Goal: Information Seeking & Learning: Learn about a topic

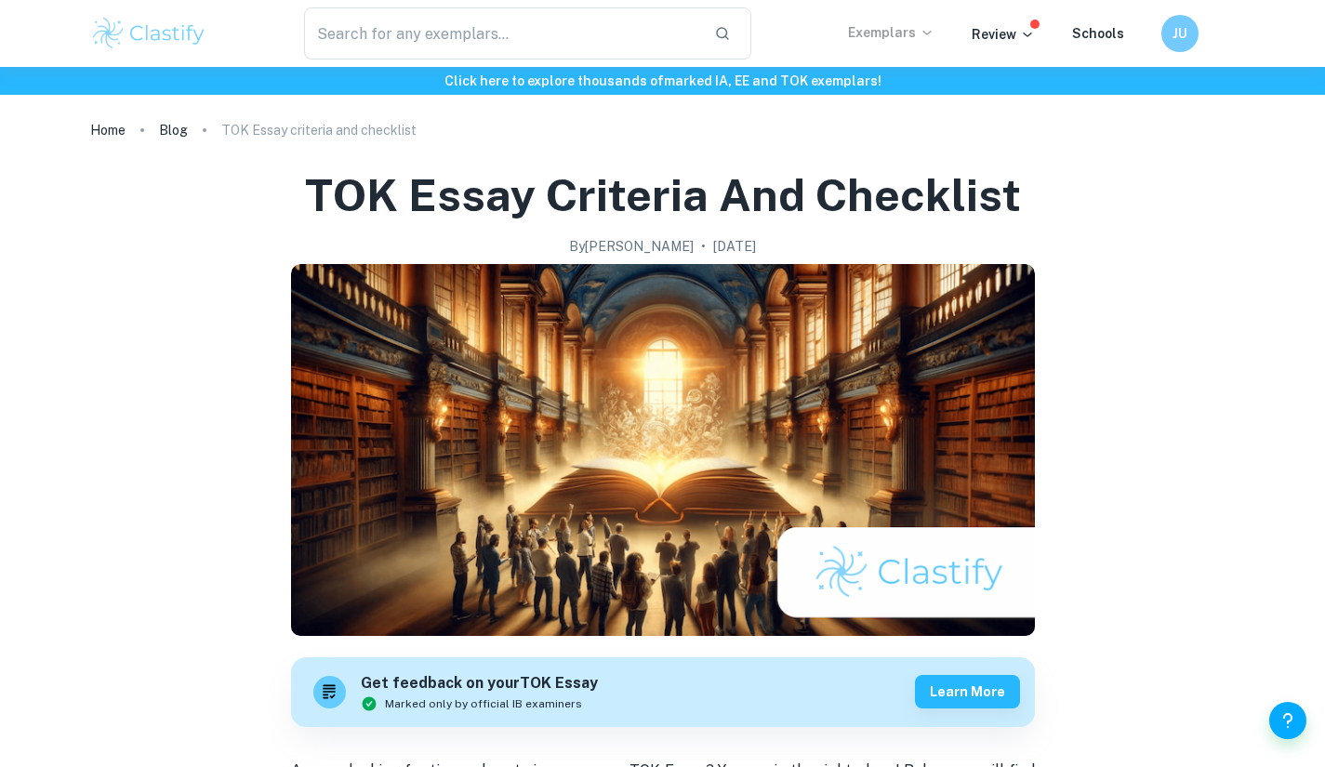
click at [907, 32] on p "Exemplars" at bounding box center [891, 32] width 86 height 20
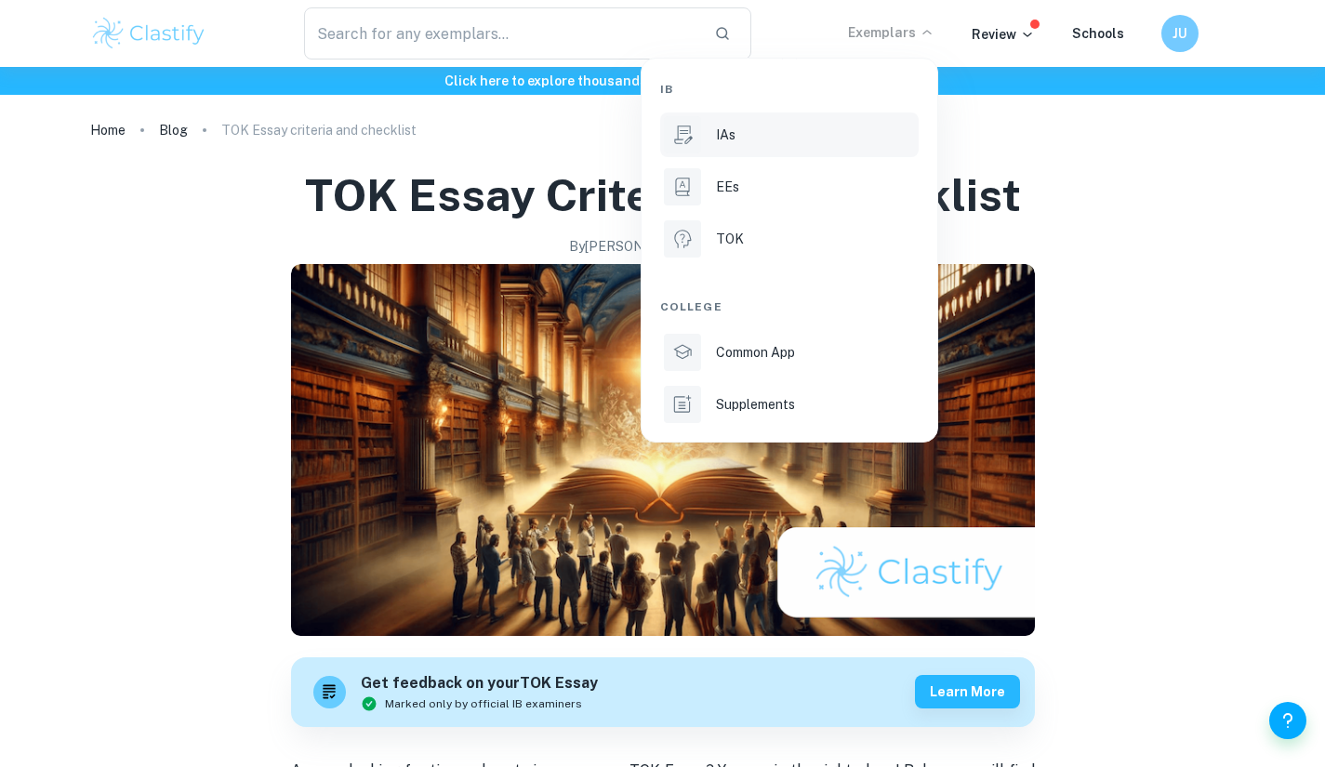
click at [731, 151] on li "IAs" at bounding box center [789, 135] width 259 height 45
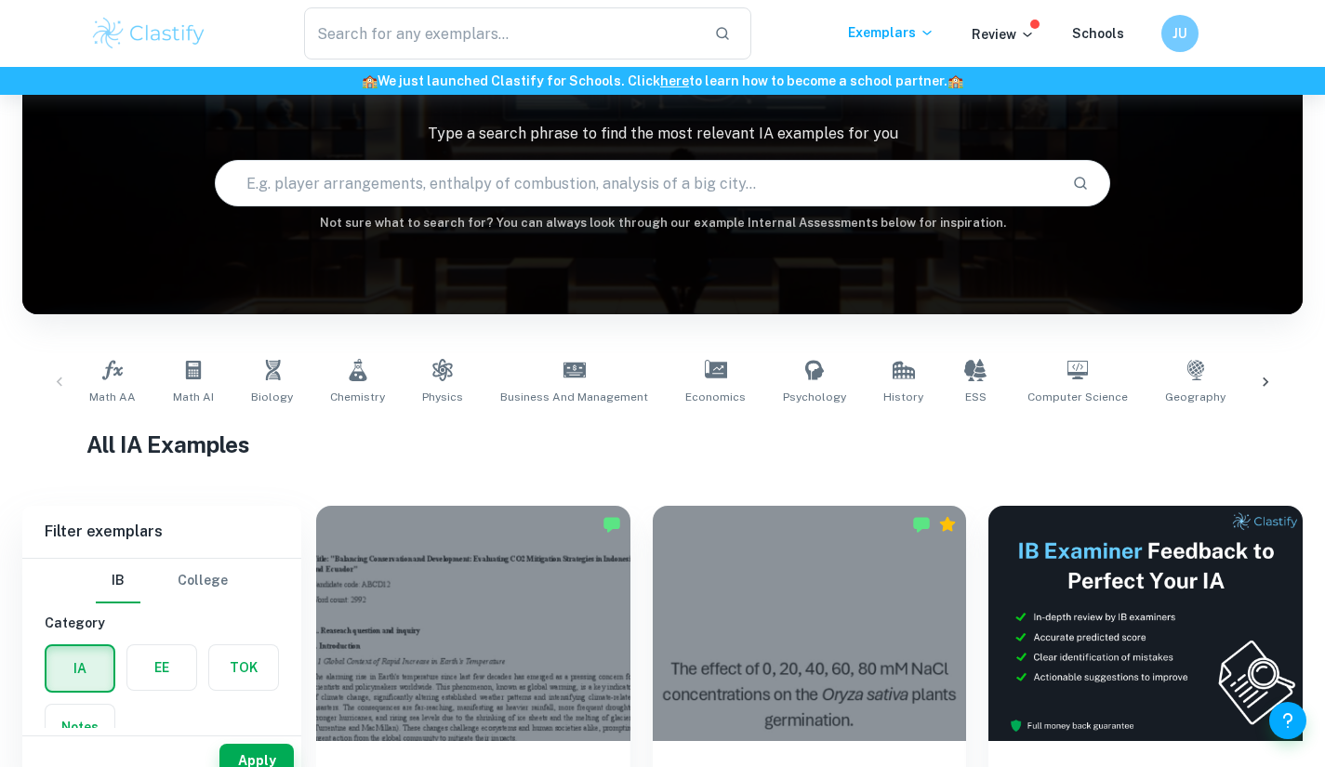
scroll to position [42, 0]
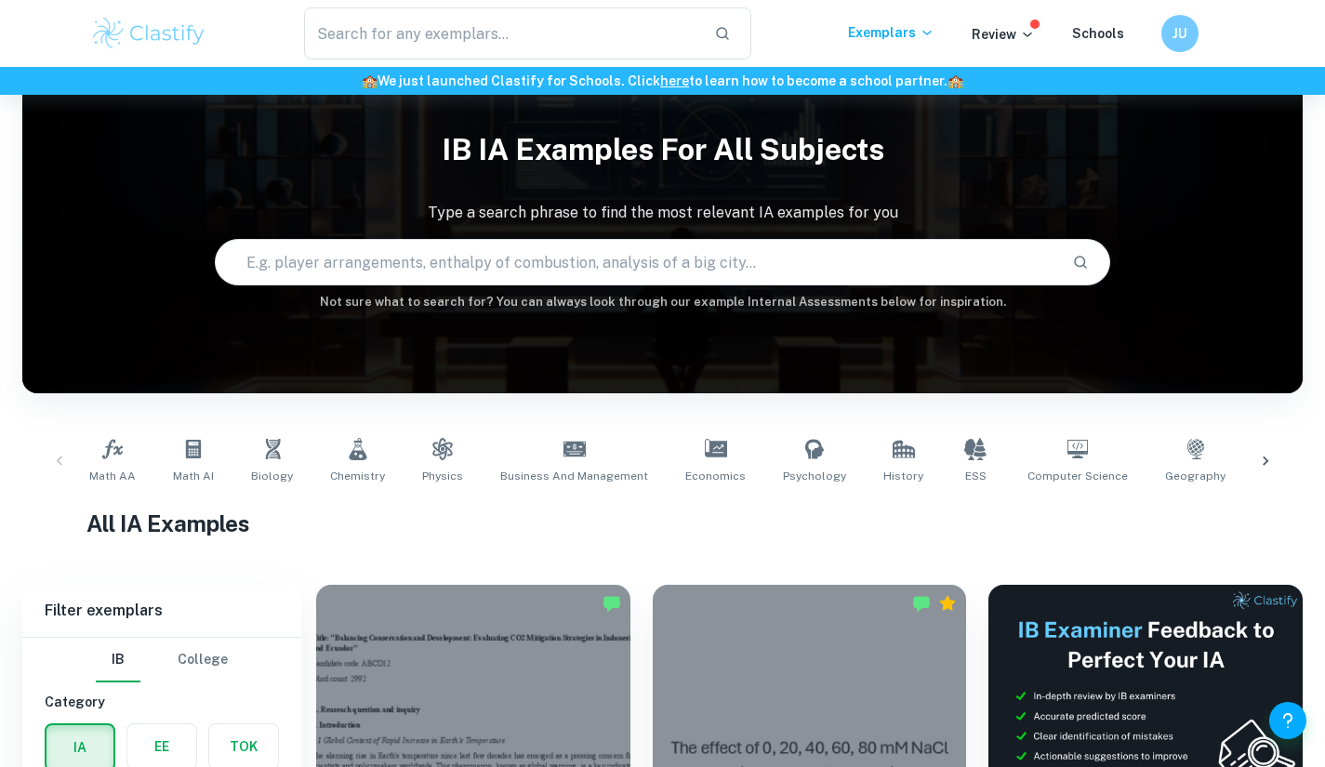
click at [507, 273] on input "text" at bounding box center [637, 262] width 843 height 52
type input "electroplating"
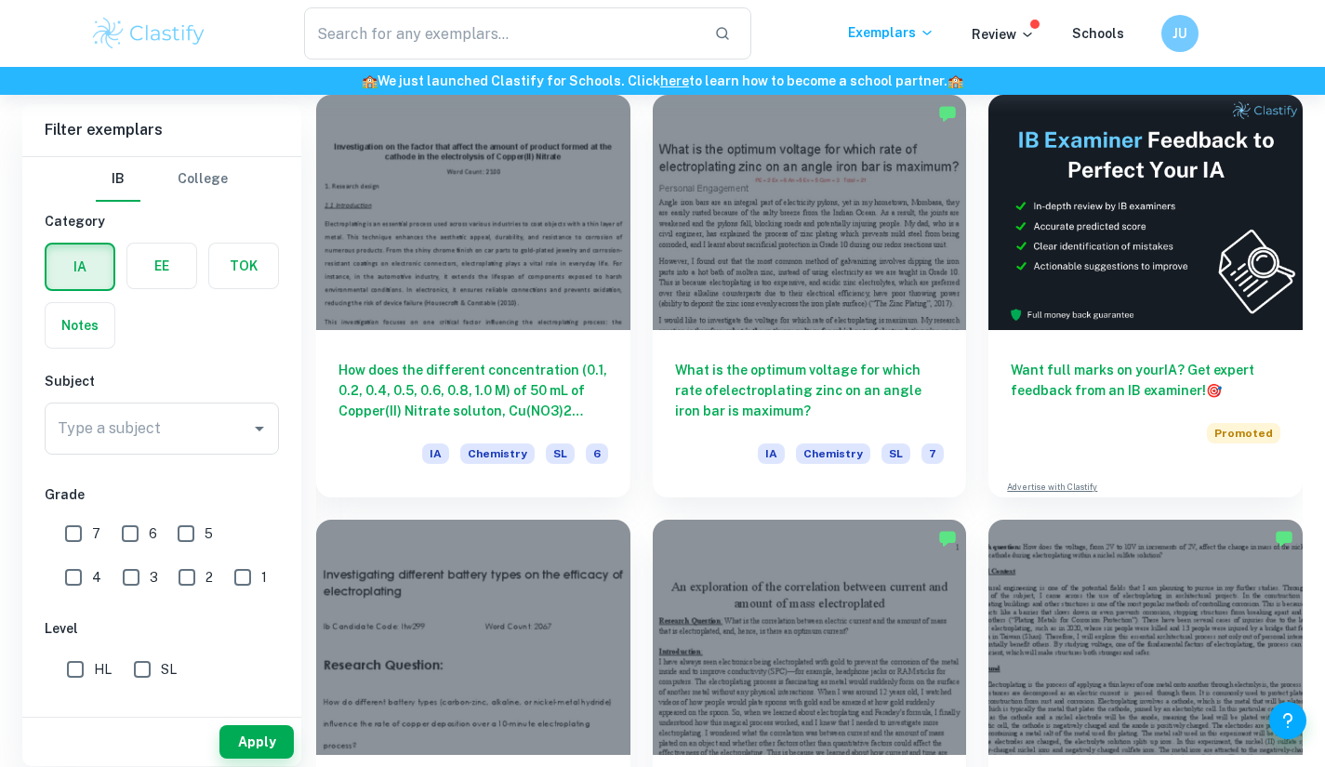
scroll to position [531, 0]
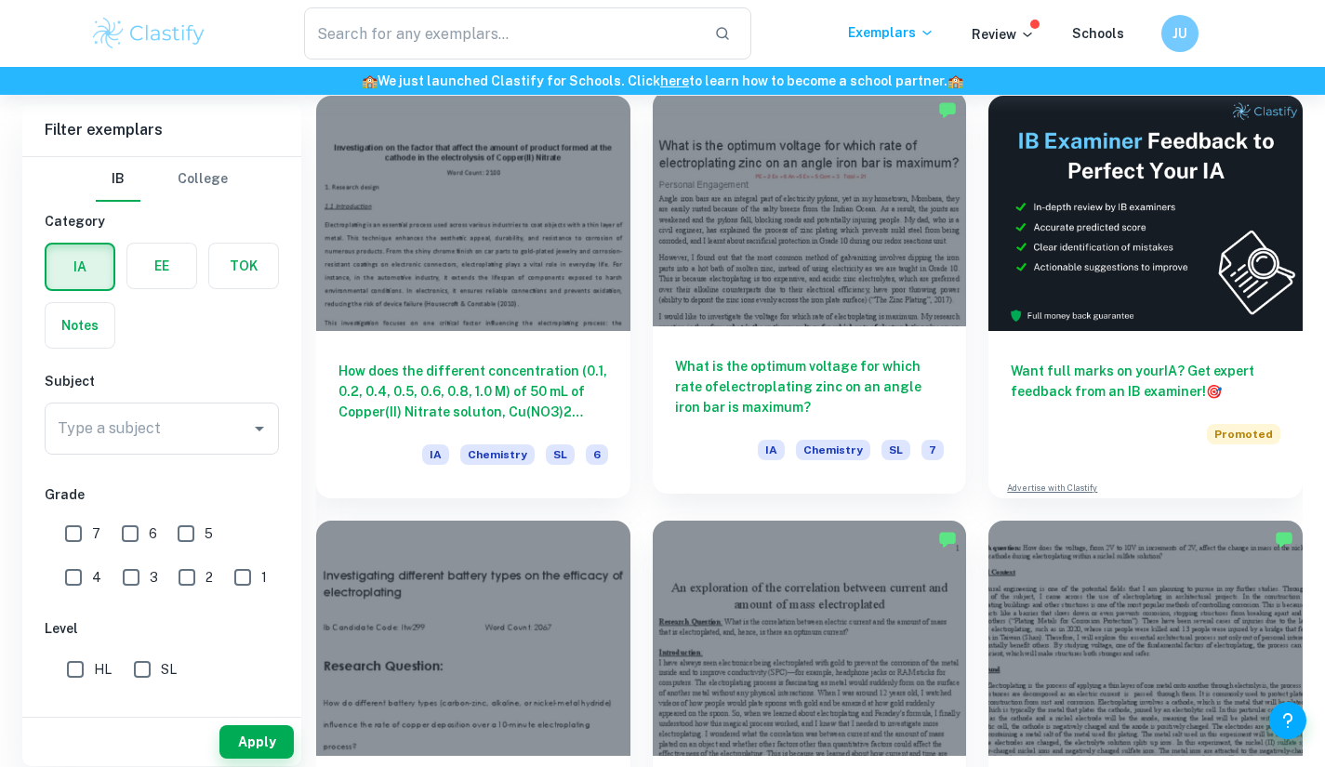
click at [770, 291] on div at bounding box center [810, 208] width 314 height 235
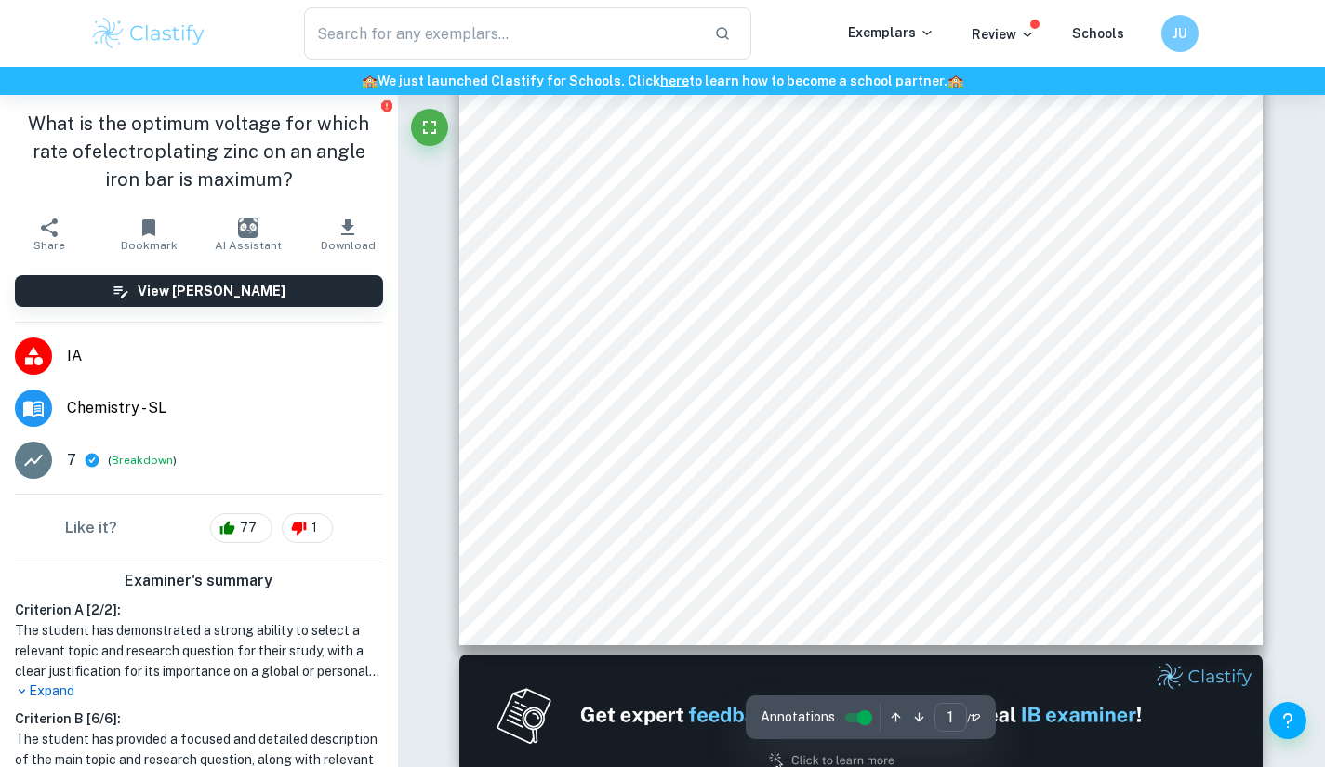
scroll to position [509, 0]
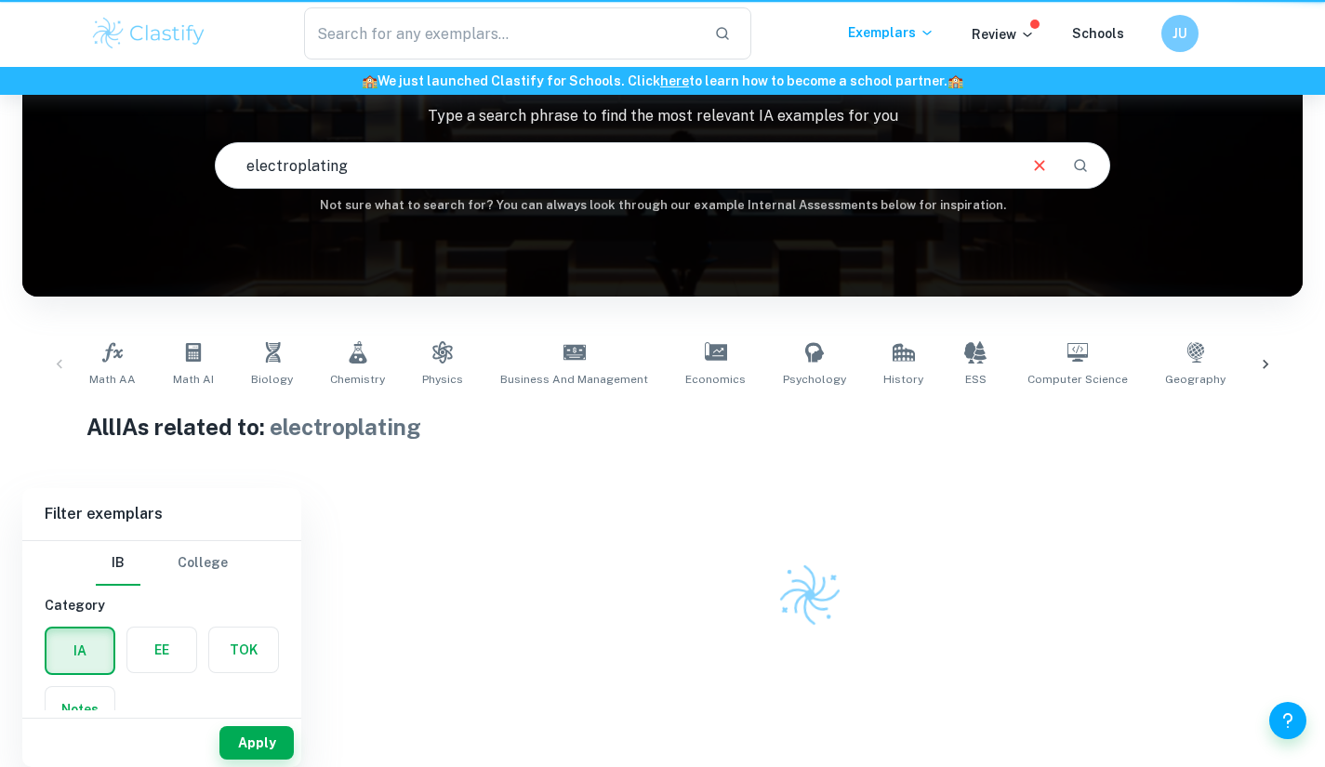
scroll to position [139, 0]
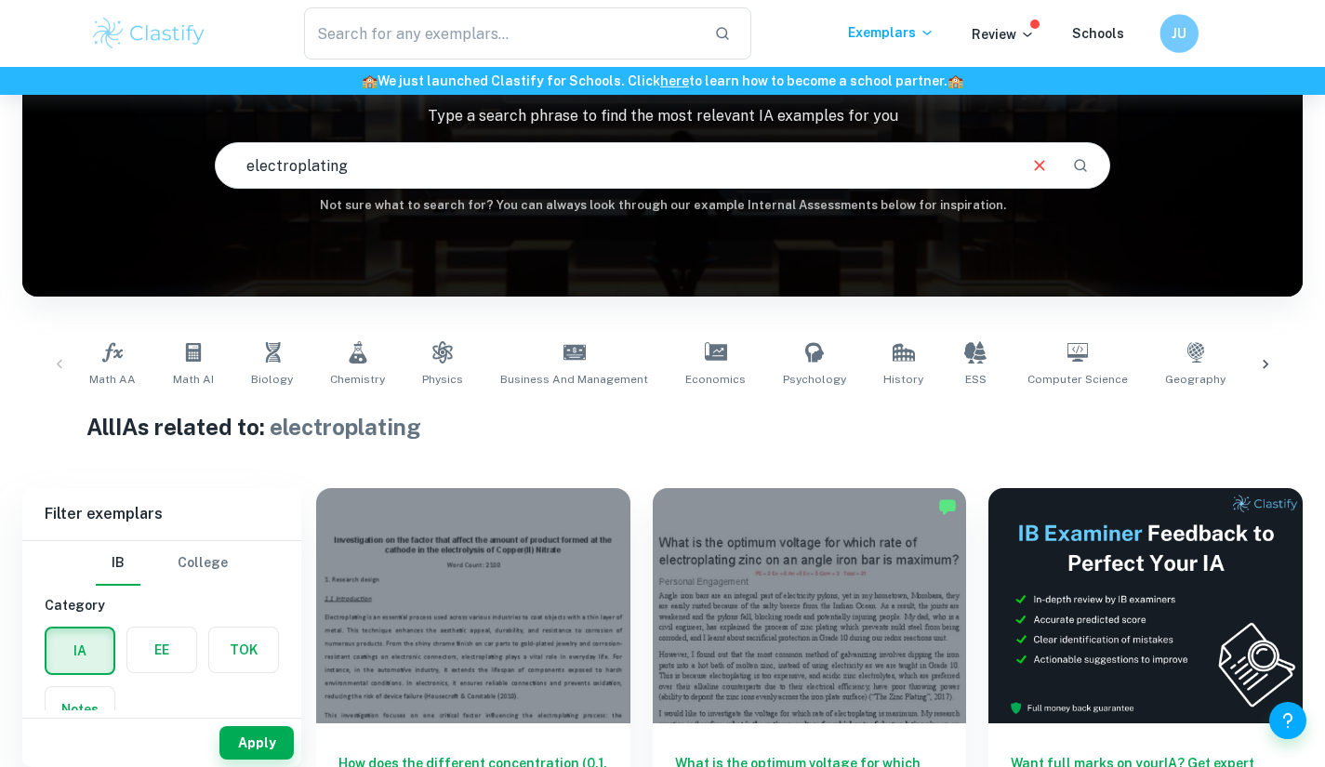
click at [1175, 36] on h6 "JU" at bounding box center [1179, 33] width 22 height 21
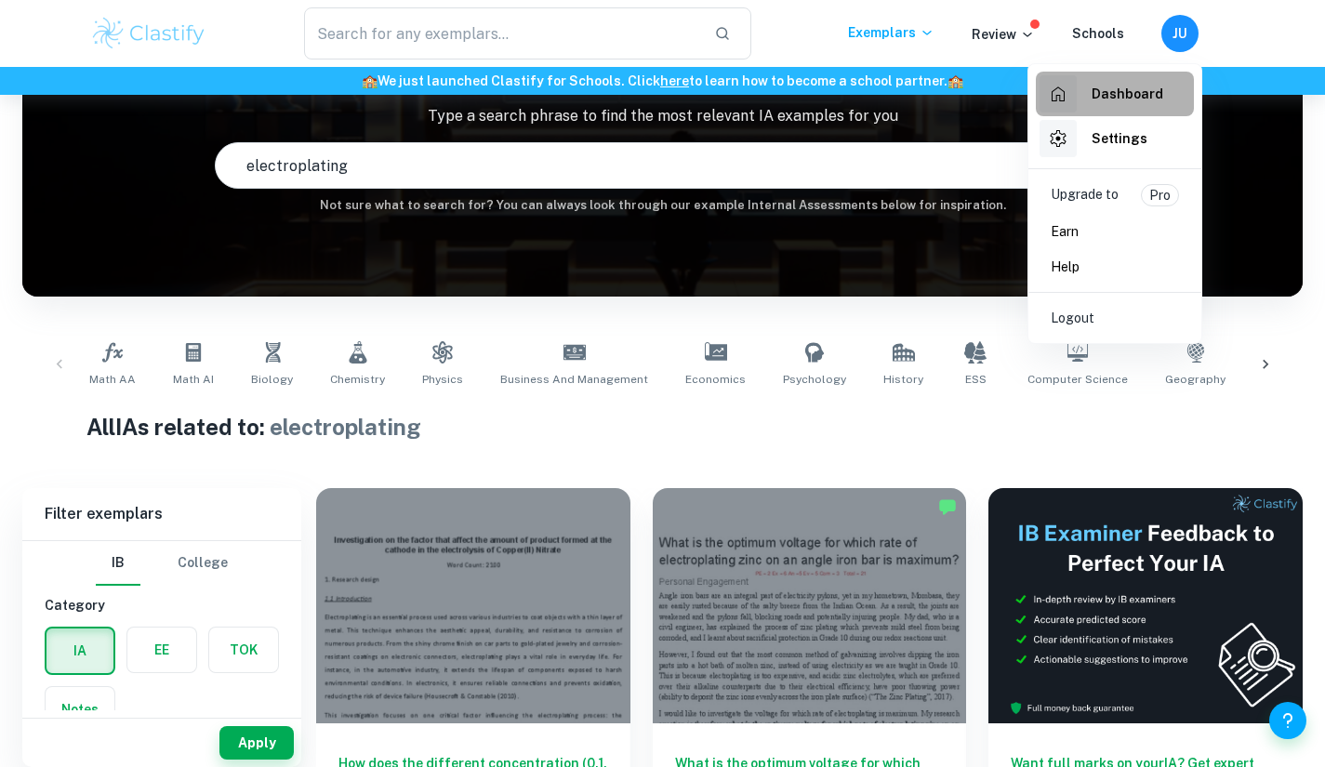
click at [1107, 100] on h6 "Dashboard" at bounding box center [1128, 94] width 72 height 20
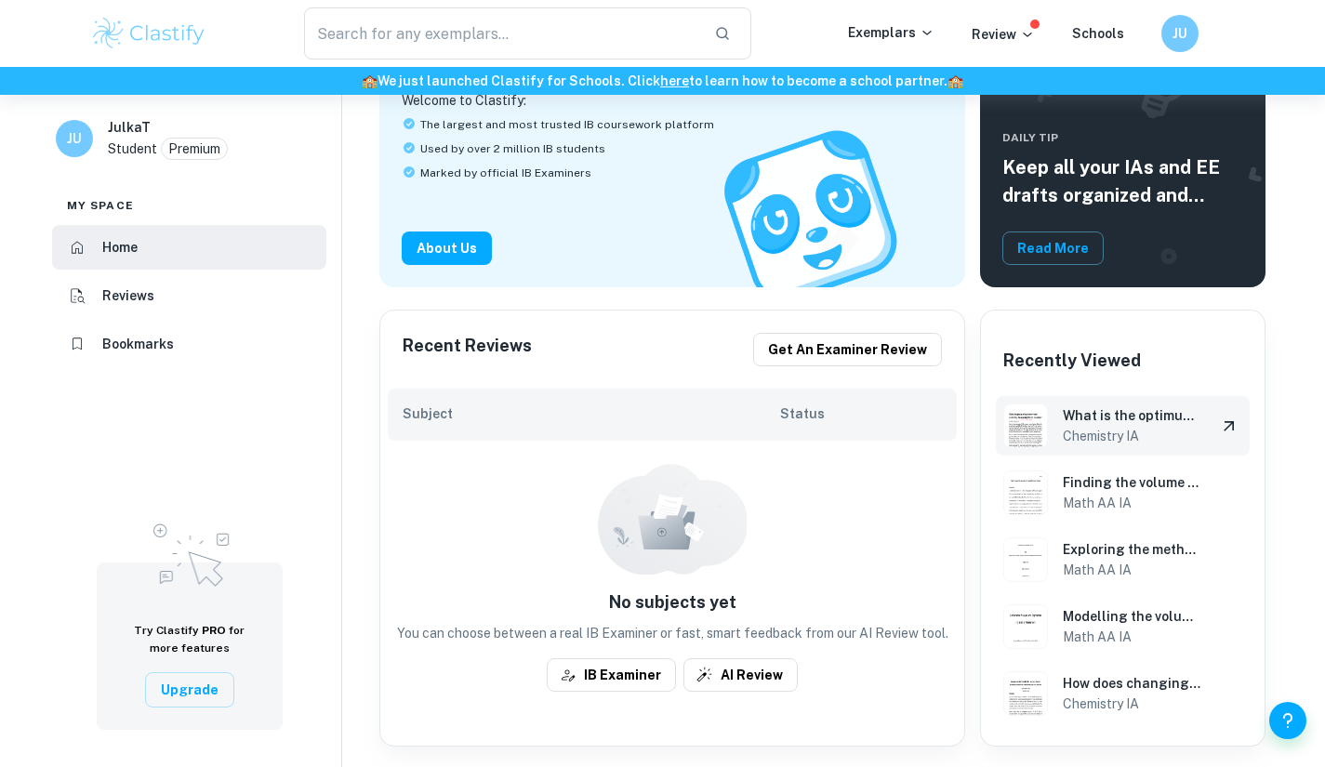
scroll to position [173, 0]
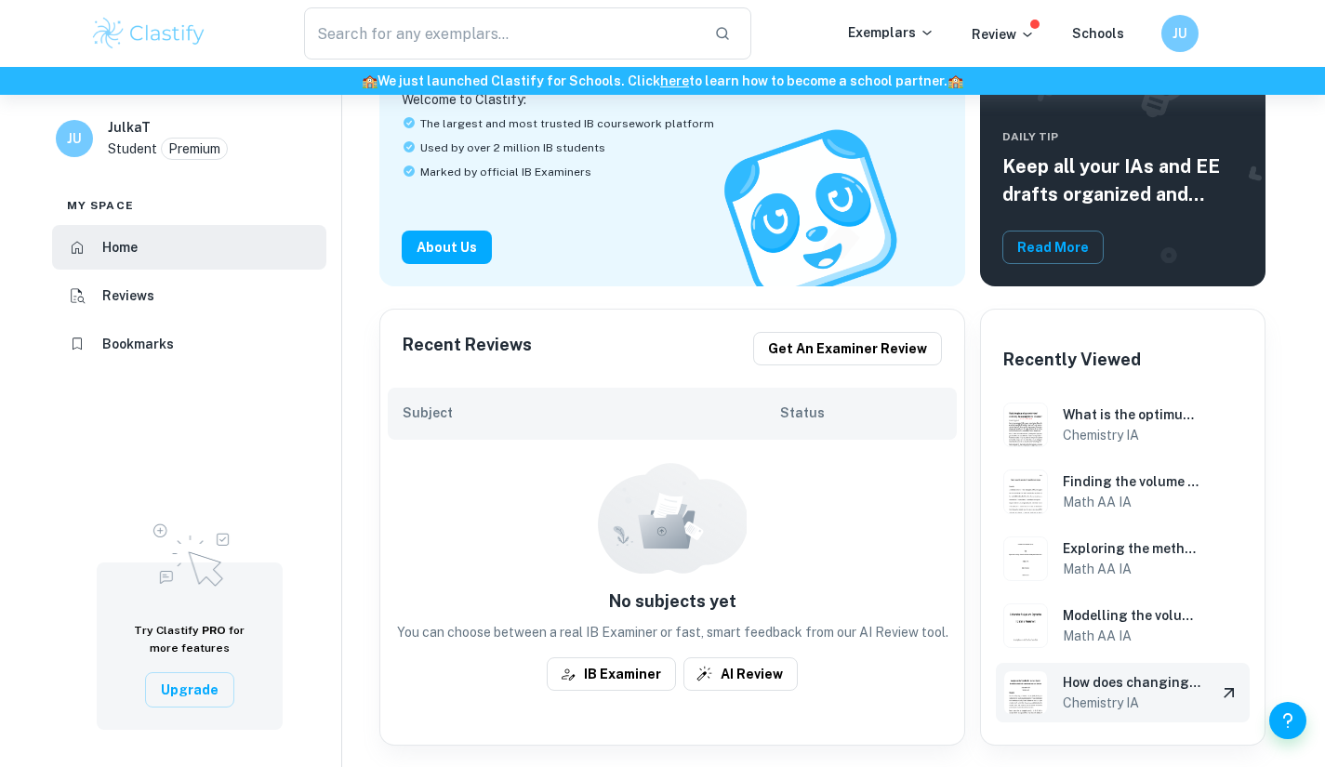
click at [1112, 696] on h6 "Chemistry IA" at bounding box center [1132, 703] width 139 height 20
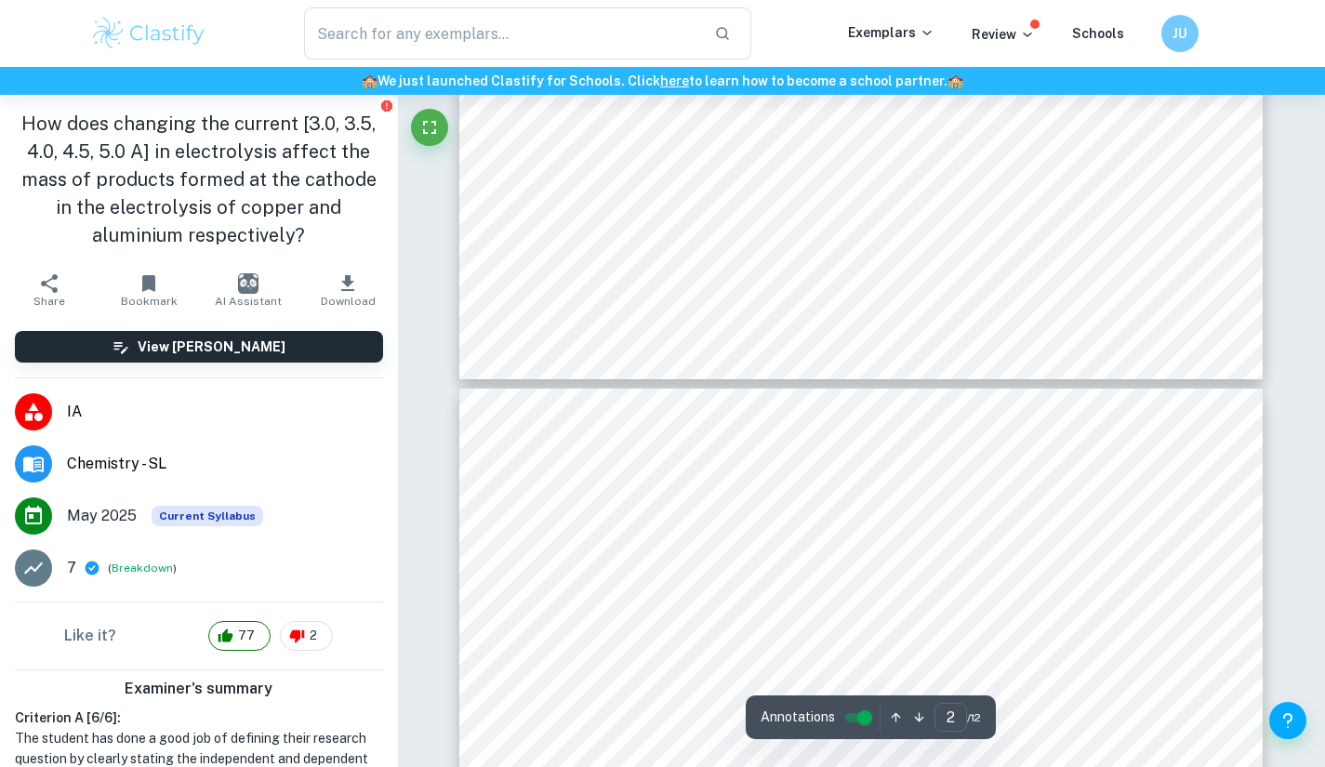
type input "3"
